Goal: Task Accomplishment & Management: Use online tool/utility

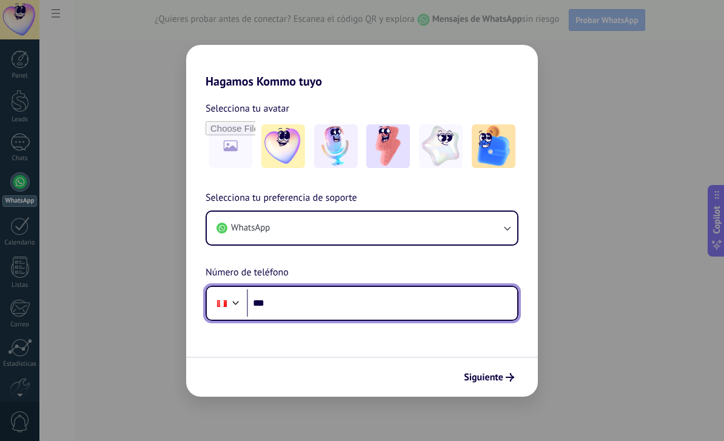
click at [444, 305] on input "***" at bounding box center [382, 303] width 270 height 28
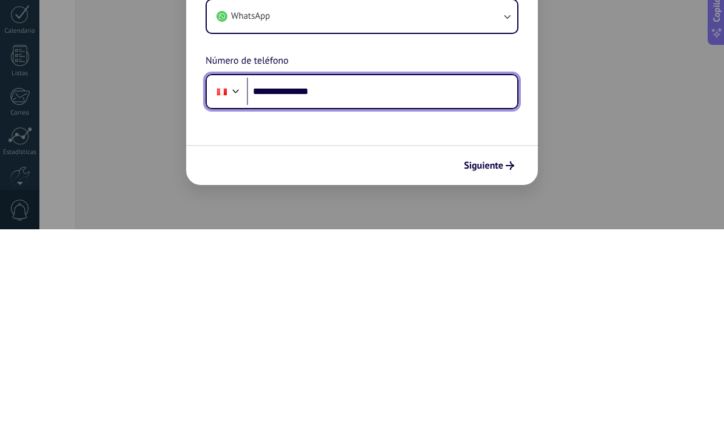
type input "**********"
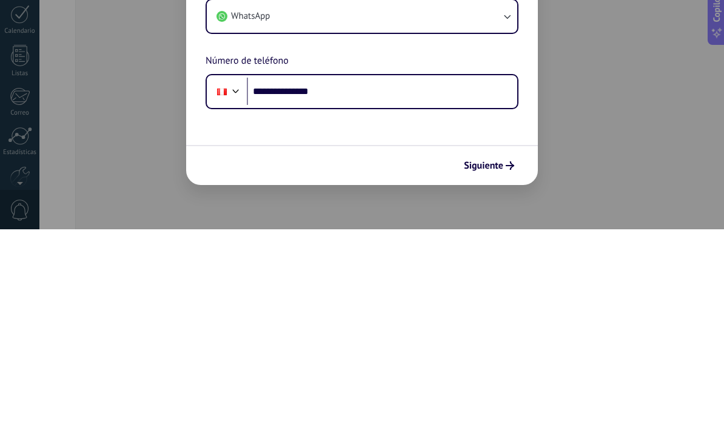
click at [507, 367] on button "Siguiente" at bounding box center [488, 377] width 61 height 21
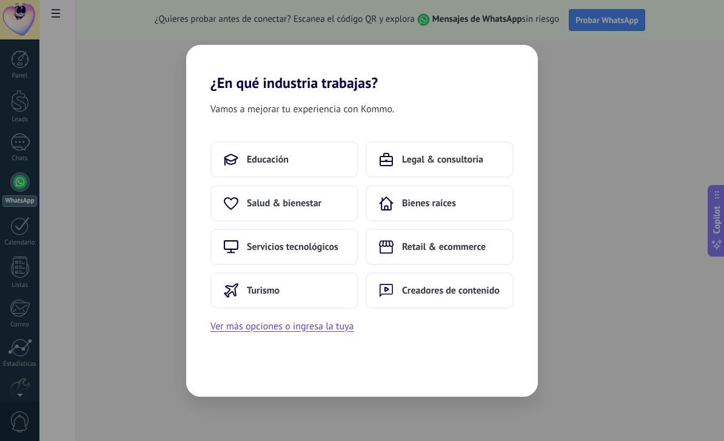
click at [481, 249] on span "Retail & ecommerce" at bounding box center [444, 247] width 84 height 12
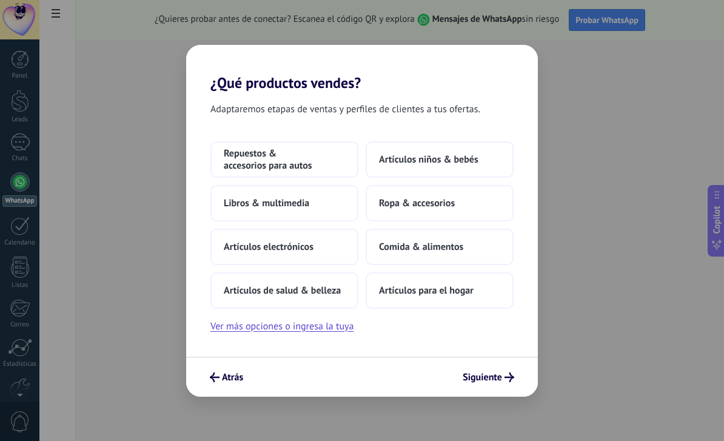
click at [478, 204] on button "Ropa & accesorios" at bounding box center [439, 203] width 148 height 36
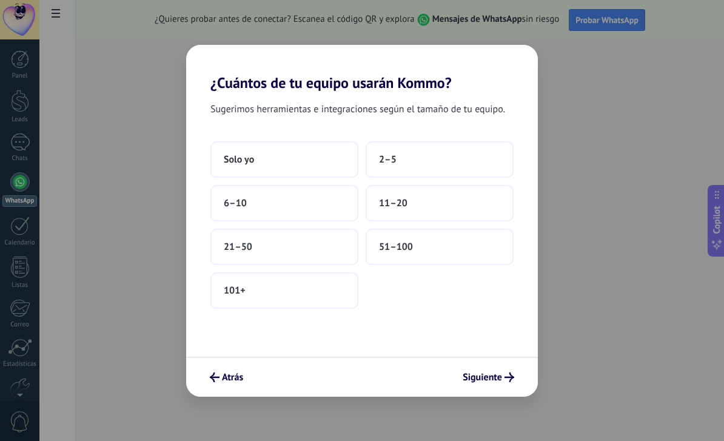
click at [325, 158] on button "Solo yo" at bounding box center [284, 159] width 148 height 36
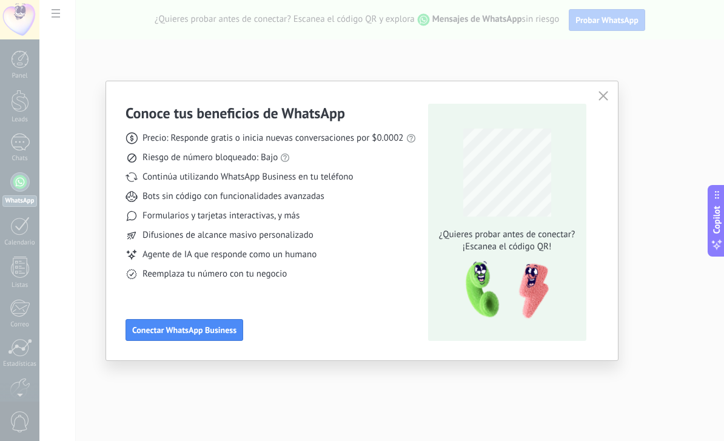
click at [187, 335] on button "Conectar WhatsApp Business" at bounding box center [184, 330] width 118 height 22
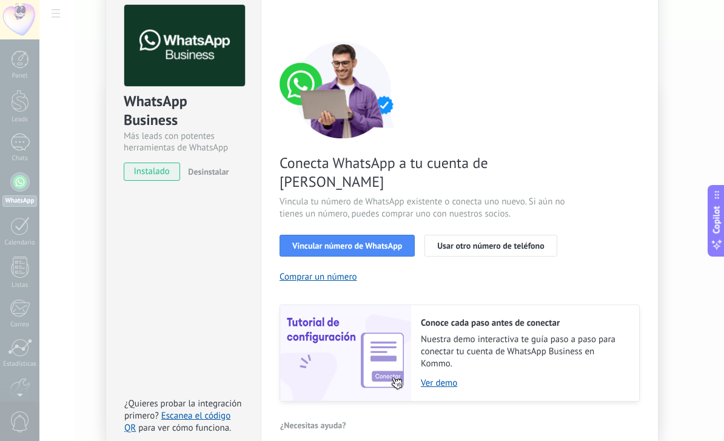
scroll to position [56, 0]
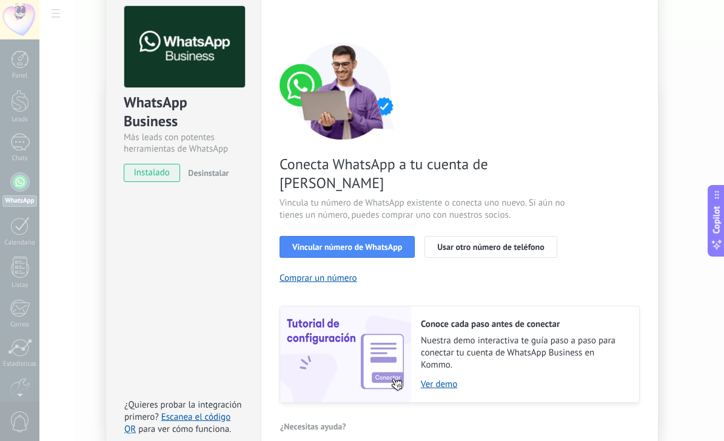
click at [538, 242] on span "Usar otro número de teléfono" at bounding box center [490, 246] width 107 height 8
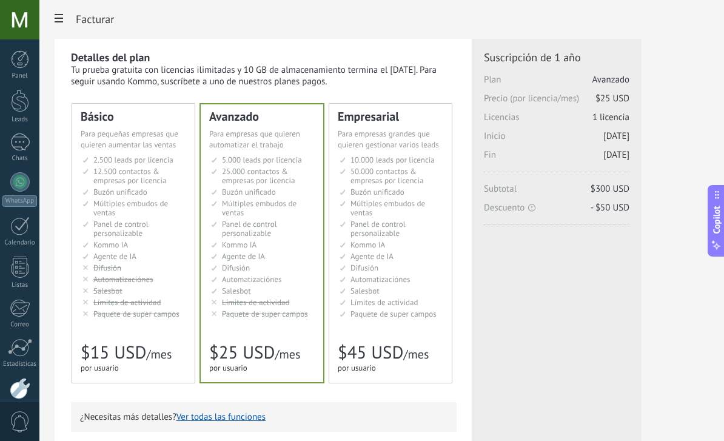
click at [21, 181] on div at bounding box center [19, 181] width 19 height 19
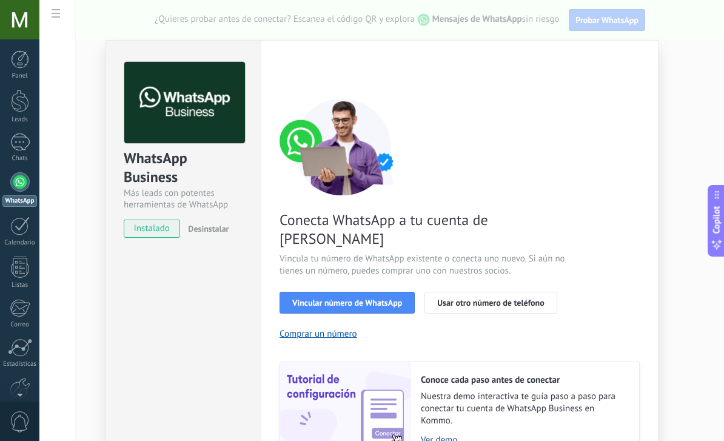
click at [394, 298] on span "Vincular número de WhatsApp" at bounding box center [347, 302] width 110 height 8
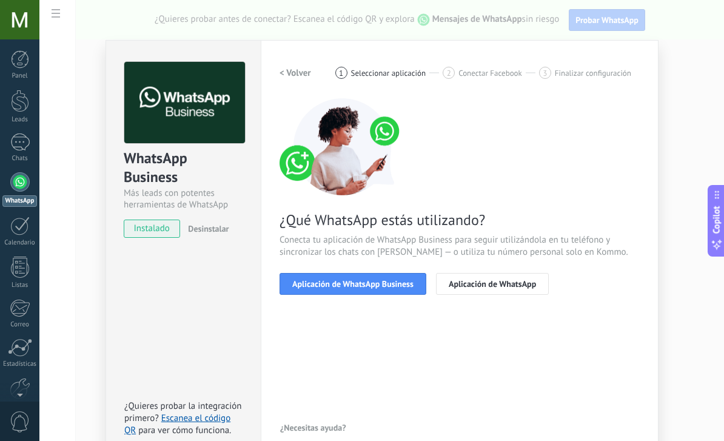
click at [407, 293] on button "Aplicación de WhatsApp Business" at bounding box center [352, 284] width 147 height 22
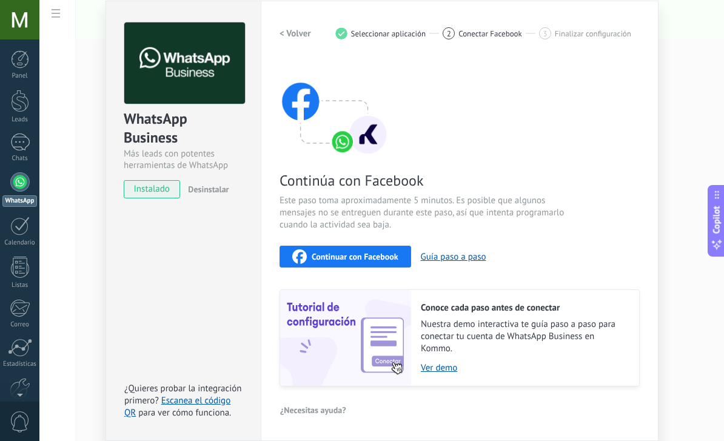
scroll to position [41, 0]
click at [447, 369] on link "Ver demo" at bounding box center [524, 368] width 206 height 12
click at [213, 403] on link "Escanea el código QR" at bounding box center [177, 406] width 106 height 24
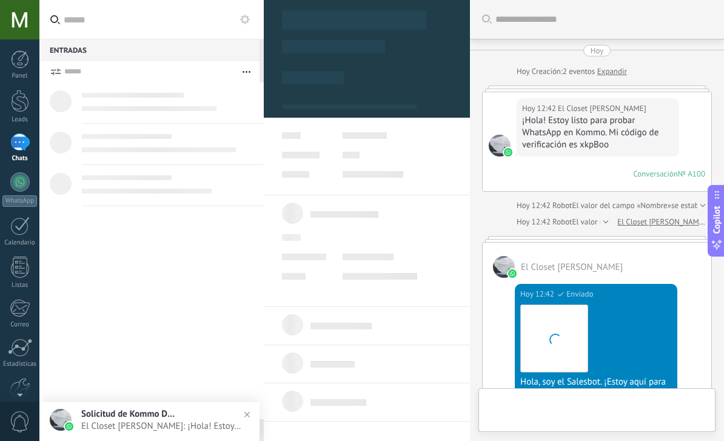
scroll to position [532, 0]
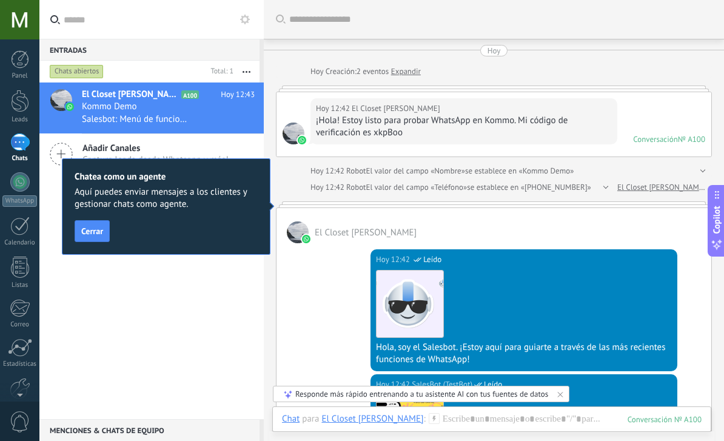
click at [90, 241] on button "Cerrar" at bounding box center [92, 231] width 35 height 22
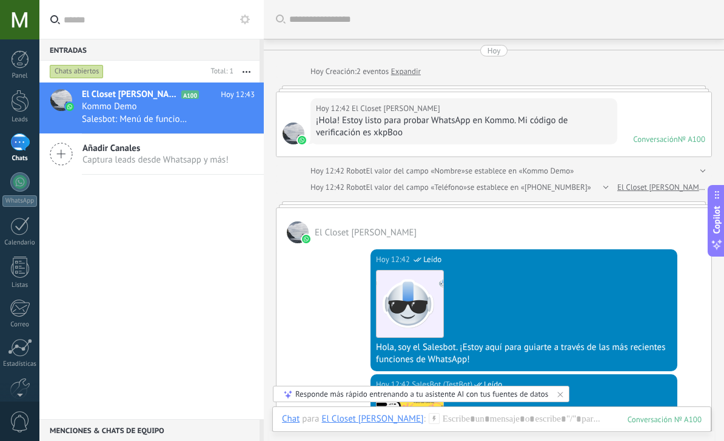
click at [35, 61] on link "Panel" at bounding box center [19, 65] width 39 height 30
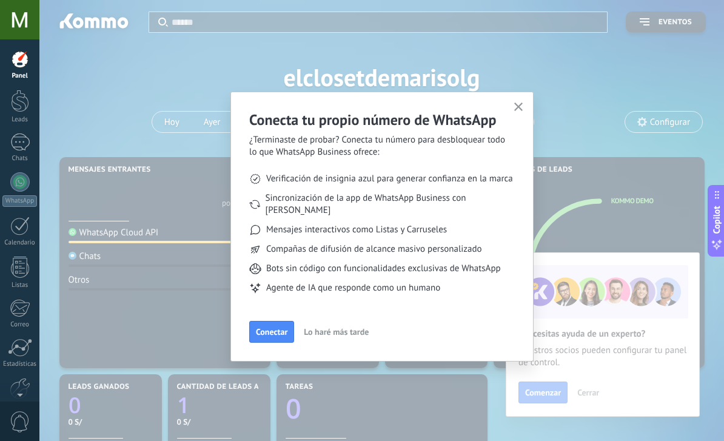
click at [273, 327] on span "Conectar" at bounding box center [272, 331] width 32 height 8
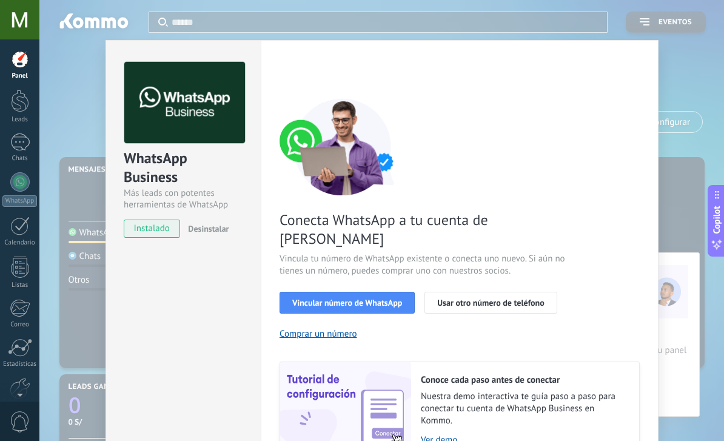
click at [685, 94] on div "WhatsApp Business Más leads con potentes herramientas de WhatsApp instalado Des…" at bounding box center [381, 220] width 684 height 441
